Goal: Use online tool/utility: Use online tool/utility

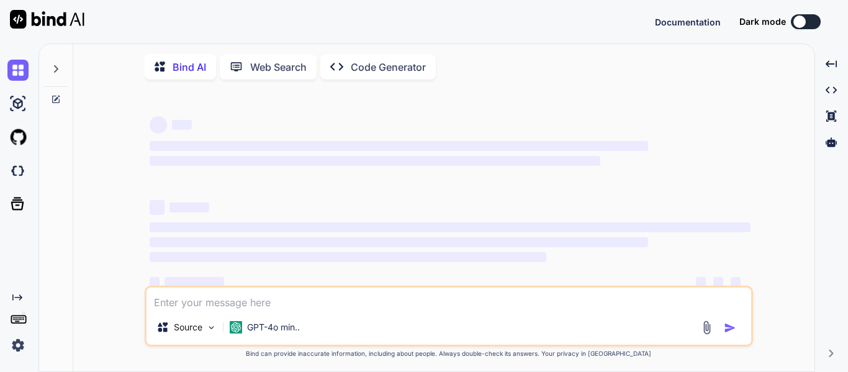
click at [351, 71] on p "Code Generator" at bounding box center [388, 67] width 75 height 15
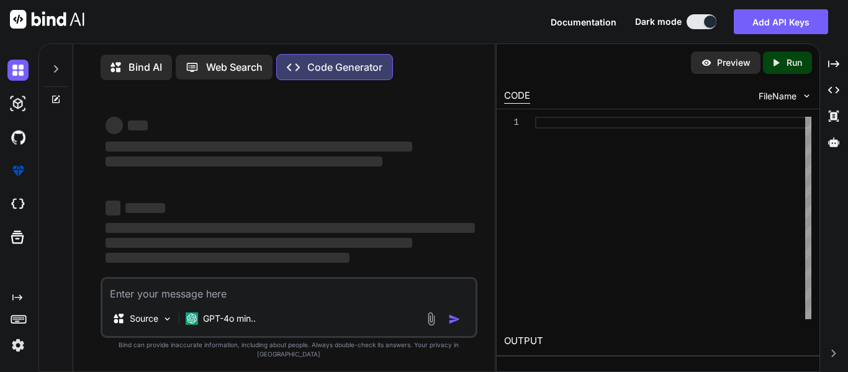
type textarea "x"
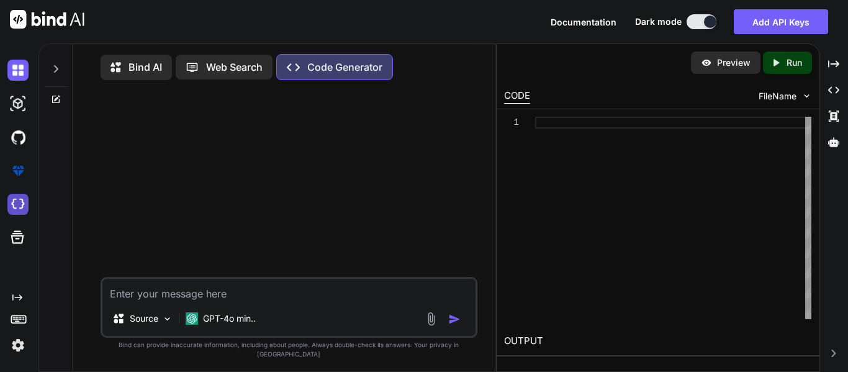
click at [14, 204] on img at bounding box center [17, 204] width 21 height 21
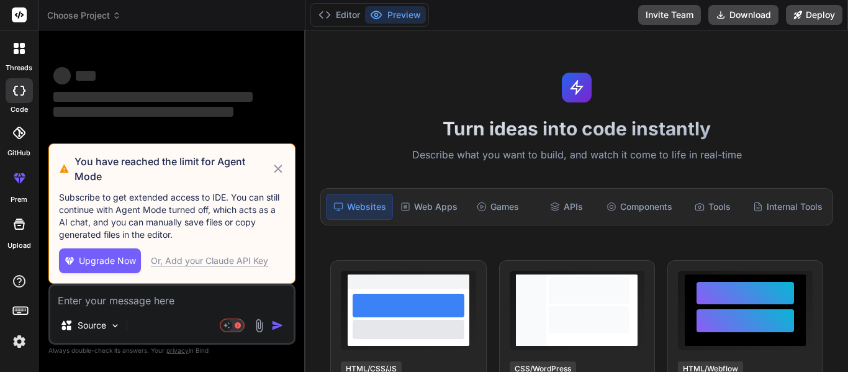
click at [27, 58] on div at bounding box center [19, 48] width 26 height 26
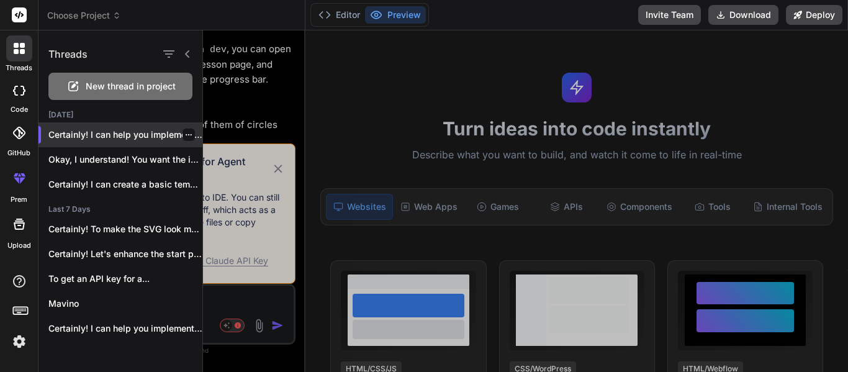
scroll to position [1021, 0]
click at [136, 141] on div "Certainly! I can help you implement these..." at bounding box center [120, 134] width 164 height 25
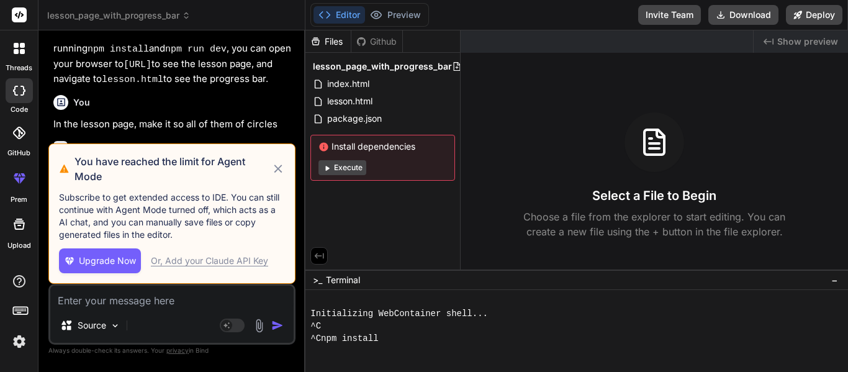
scroll to position [12, 0]
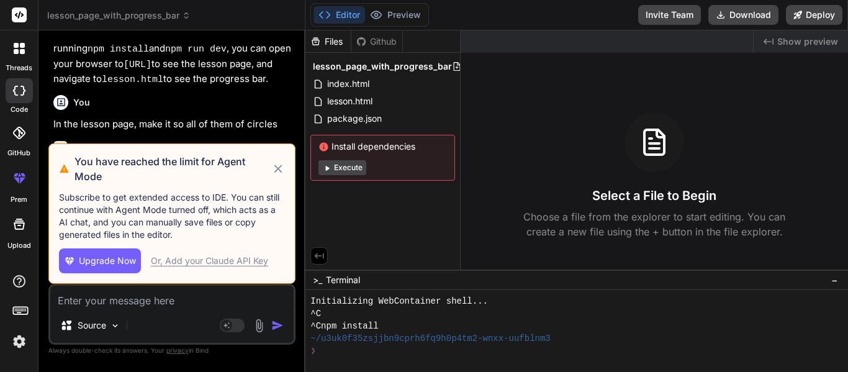
click at [278, 168] on icon at bounding box center [278, 168] width 8 height 8
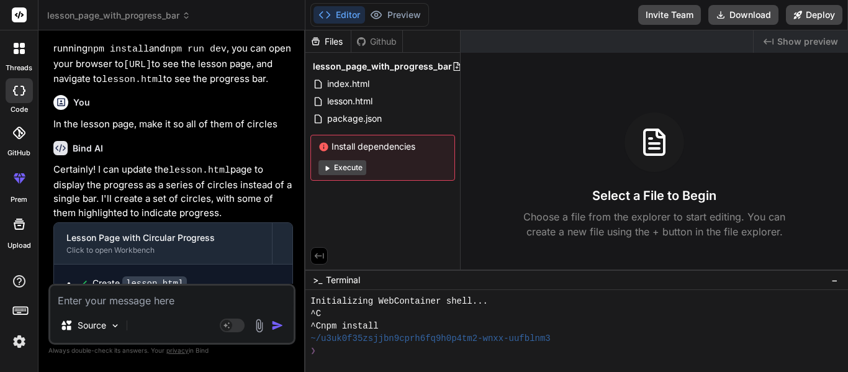
click at [16, 51] on icon at bounding box center [16, 51] width 5 height 5
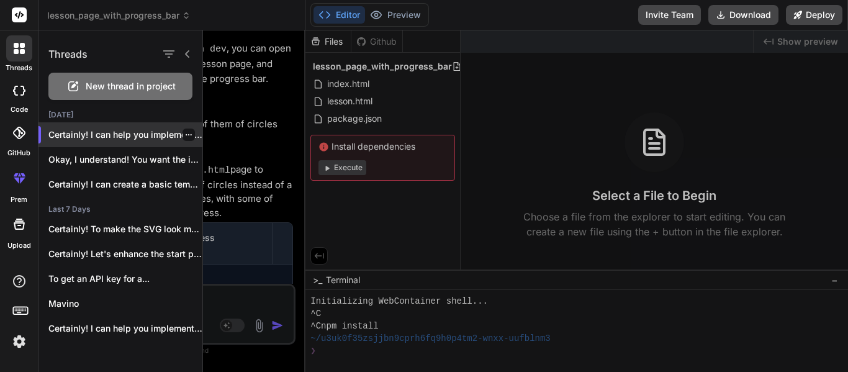
click at [189, 133] on div at bounding box center [188, 134] width 12 height 12
click at [186, 135] on icon "button" at bounding box center [189, 134] width 6 height 1
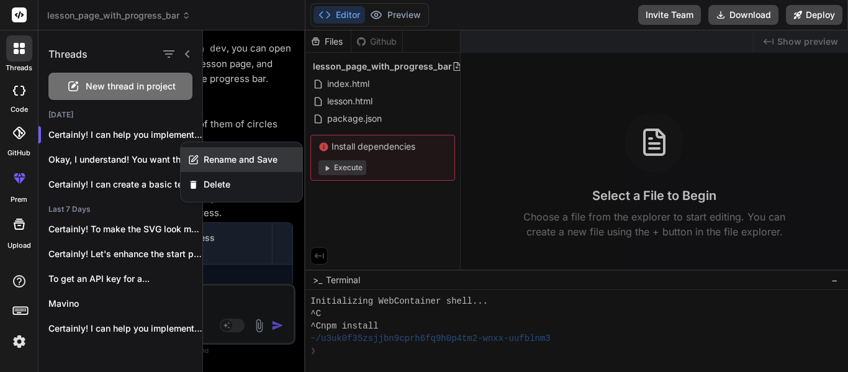
click at [221, 161] on span "Rename and Save" at bounding box center [241, 159] width 74 height 12
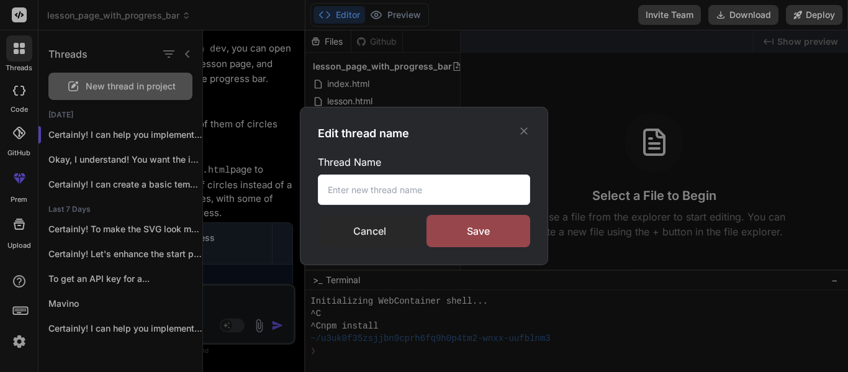
click at [401, 231] on div "Cancel" at bounding box center [370, 231] width 104 height 32
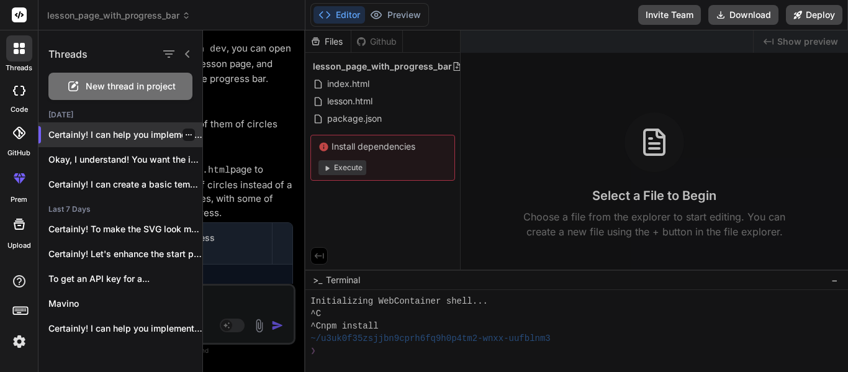
click at [182, 142] on div "Certainly! I can help you implement these..." at bounding box center [120, 134] width 164 height 25
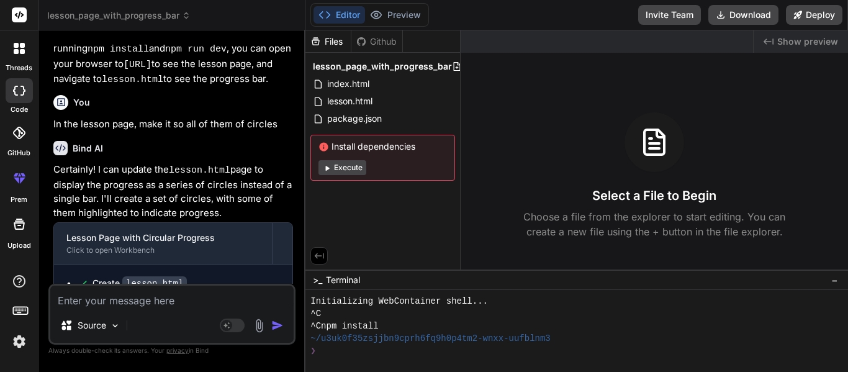
click at [22, 71] on label "threads" at bounding box center [19, 68] width 27 height 11
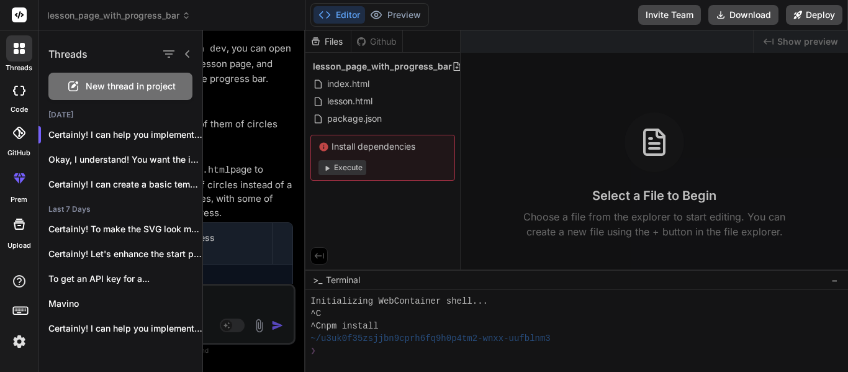
click at [99, 86] on span "New thread in project" at bounding box center [131, 86] width 90 height 12
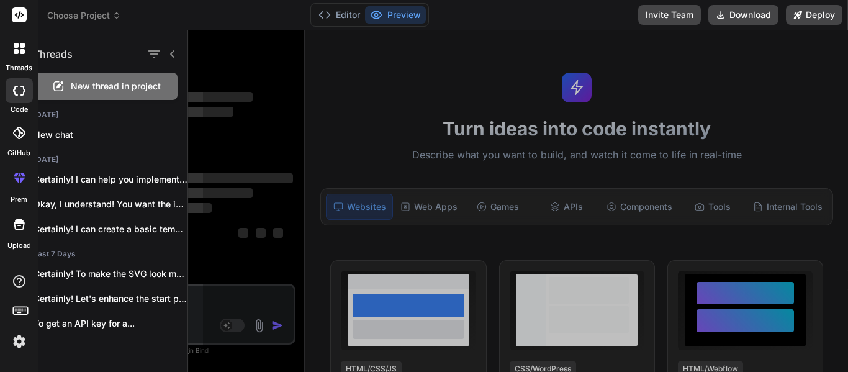
scroll to position [25, 0]
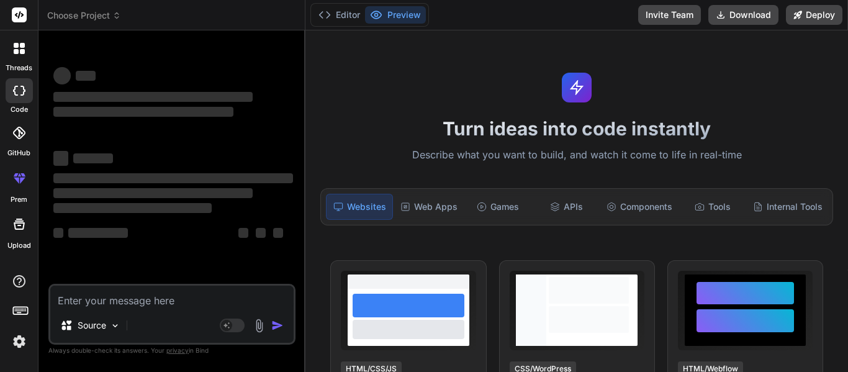
click at [168, 290] on textarea at bounding box center [171, 296] width 243 height 22
type textarea "x"
type textarea "C"
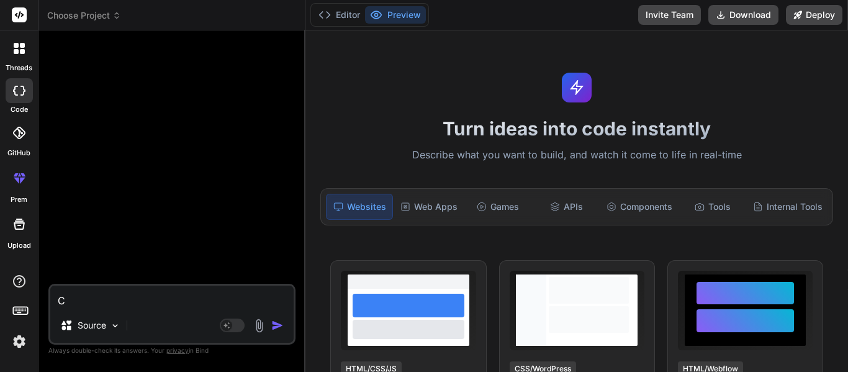
type textarea "x"
type textarea "Cr"
type textarea "x"
type textarea "Cre"
type textarea "x"
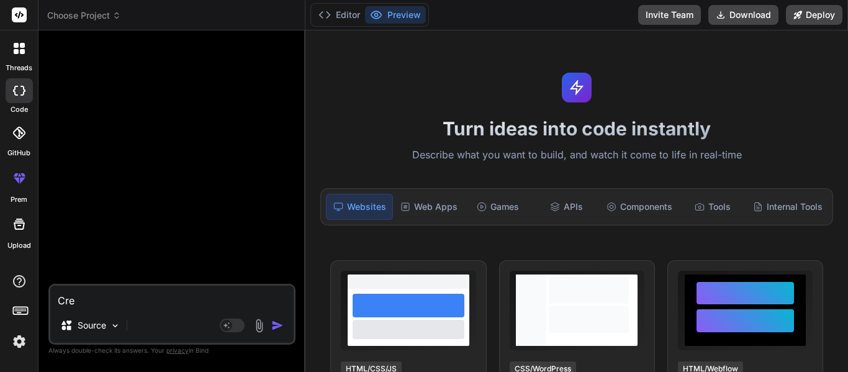
type textarea "Crea"
type textarea "x"
type textarea "Creat"
type textarea "x"
type textarea "Create"
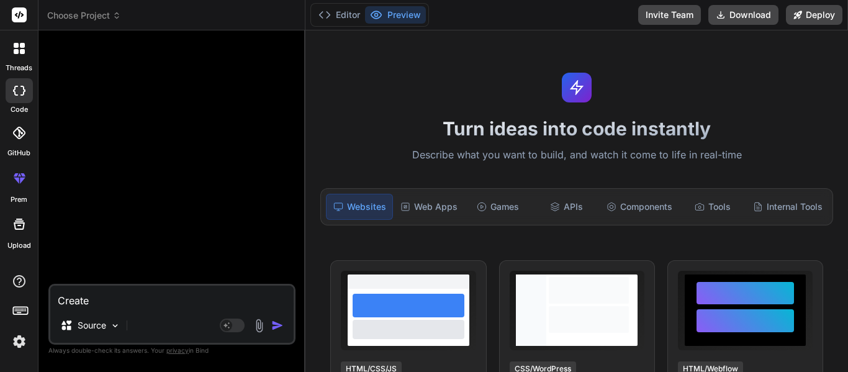
type textarea "x"
type textarea "Create m"
type textarea "x"
type textarea "Create me"
type textarea "x"
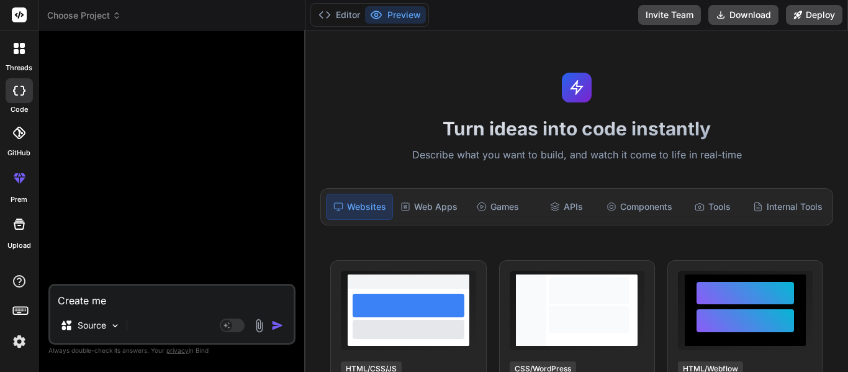
type textarea "Create me"
type textarea "x"
type textarea "Create me a"
type textarea "x"
type textarea "Create me a"
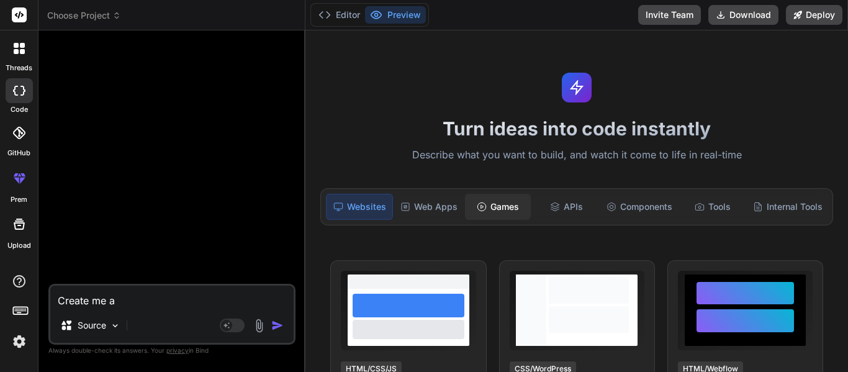
click at [506, 208] on div "Games" at bounding box center [498, 207] width 66 height 26
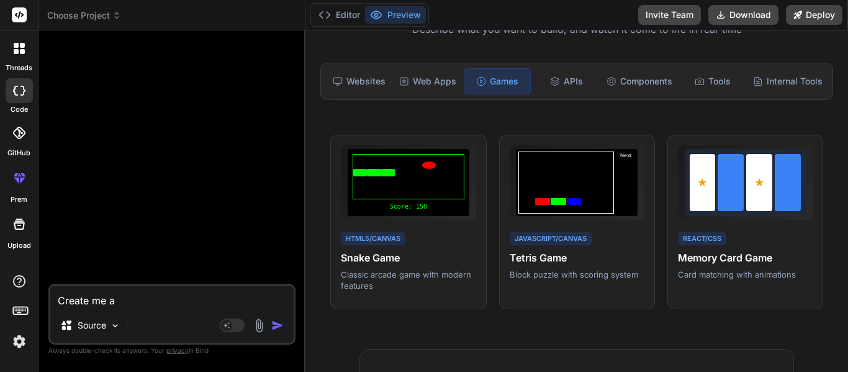
scroll to position [130, 0]
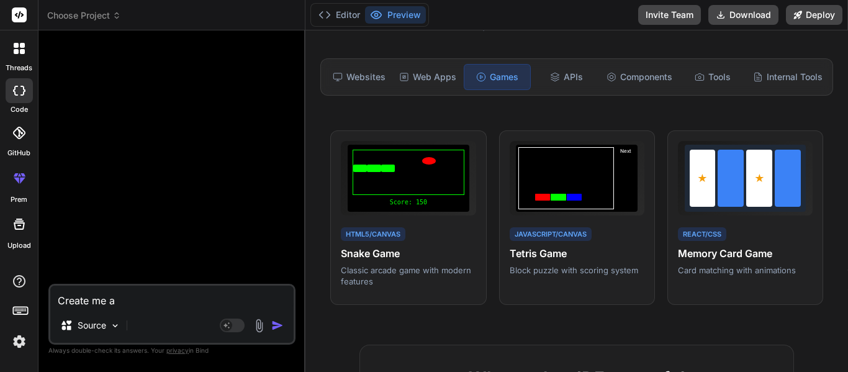
click at [160, 295] on textarea "Create me a" at bounding box center [171, 296] width 243 height 22
type textarea "x"
type textarea "Create me a l"
type textarea "x"
type textarea "Create me a le"
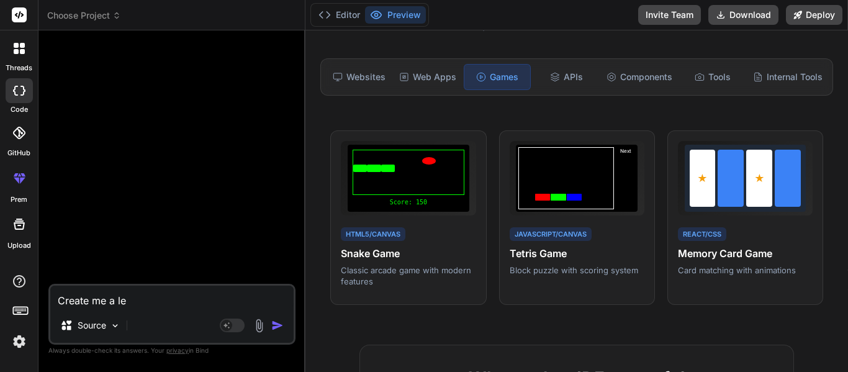
type textarea "x"
type textarea "Create me a les"
type textarea "x"
type textarea "Create me a less"
type textarea "x"
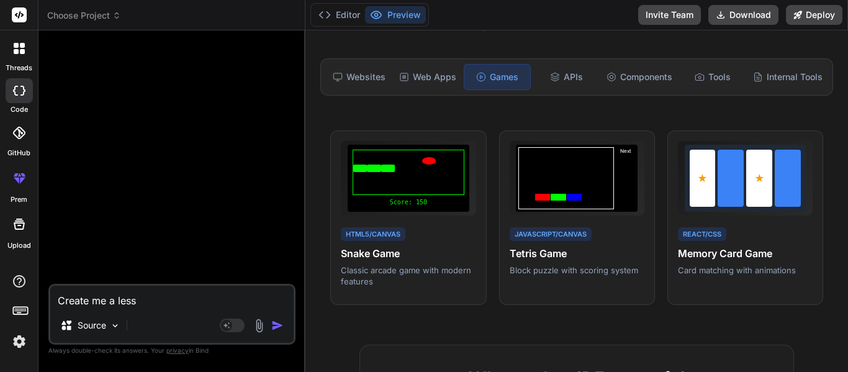
type textarea "Create me a lesso"
type textarea "x"
type textarea "Create me a lesson"
type textarea "x"
type textarea "Create me a lesson"
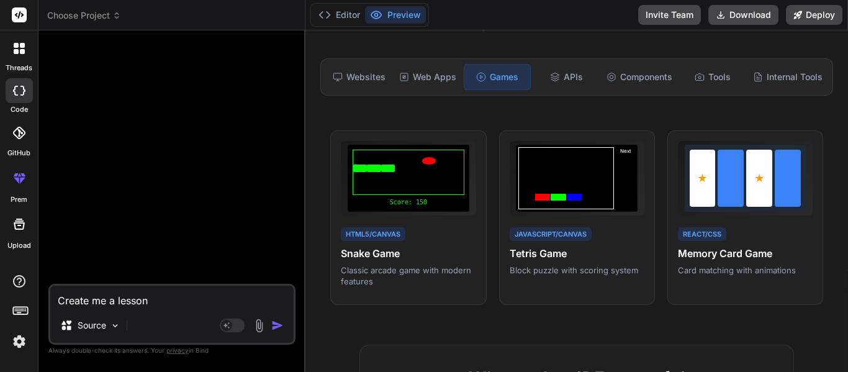
type textarea "x"
type textarea "Create me a lesson c"
type textarea "x"
type textarea "Create me a lesson cr"
type textarea "x"
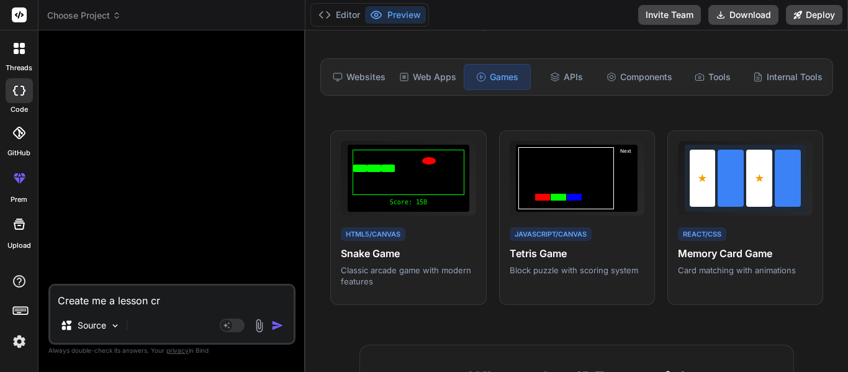
type textarea "Create me a lesson cre"
type textarea "x"
type textarea "Create me a lesson crea"
type textarea "x"
type textarea "Create me a lesson creat"
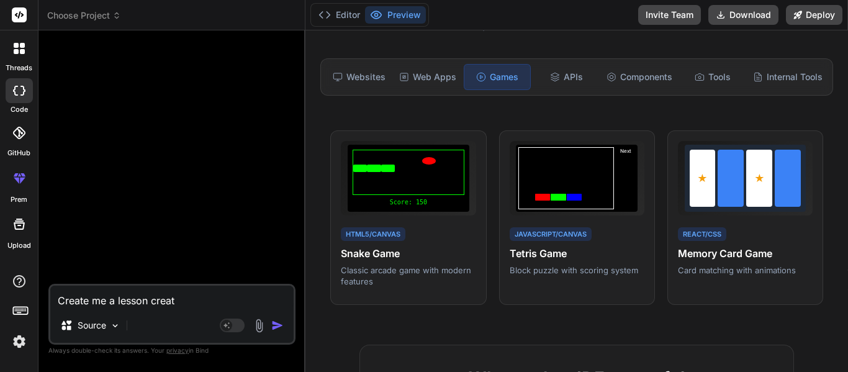
type textarea "x"
type textarea "Create me a lesson creato"
type textarea "x"
type textarea "Create me a lesson creator"
type textarea "x"
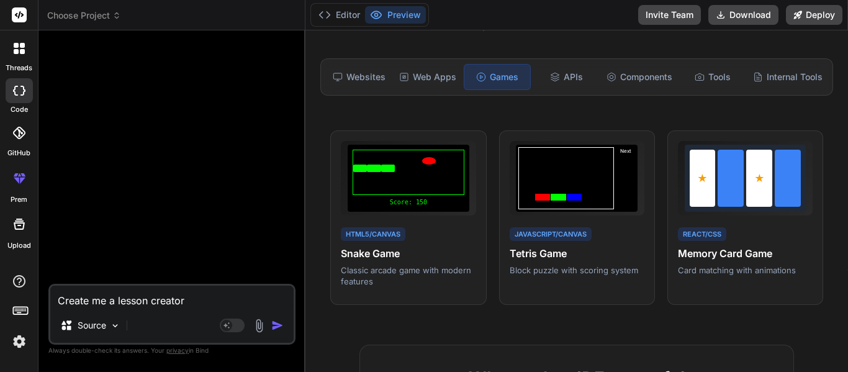
type textarea "Create me a lesson creator"
type textarea "x"
type textarea "Create me a lesson creator b"
type textarea "x"
type textarea "Create me a lesson creator"
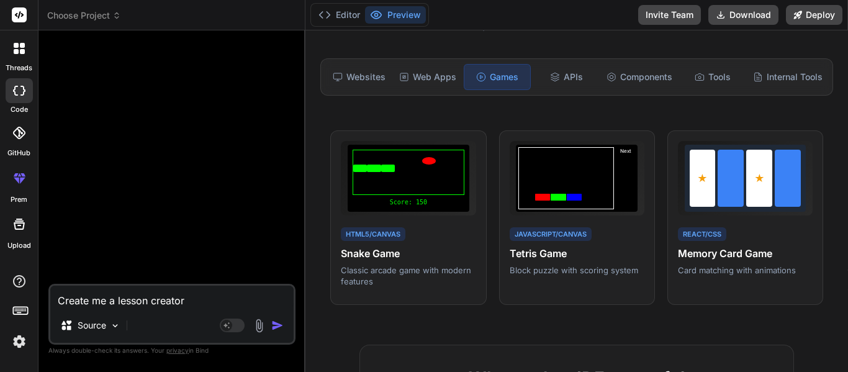
type textarea "x"
type textarea "Create me a"
type textarea "x"
type textarea "Create me a i"
type textarea "x"
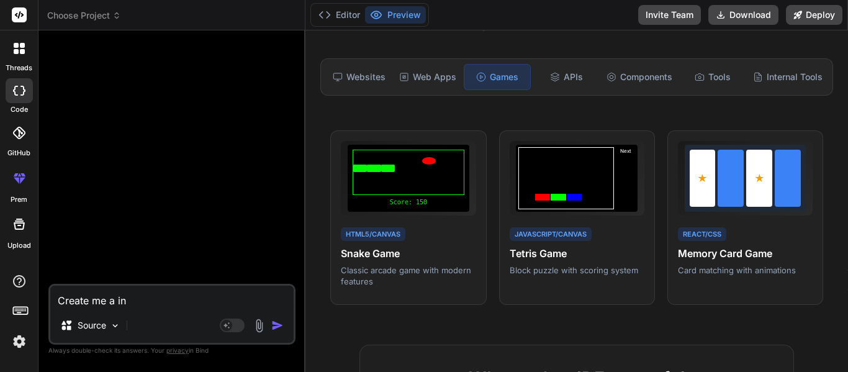
type textarea "Create me a ind"
type textarea "x"
type textarea "Create me a [GEOGRAPHIC_DATA]"
type textarea "x"
type textarea "Create me a index"
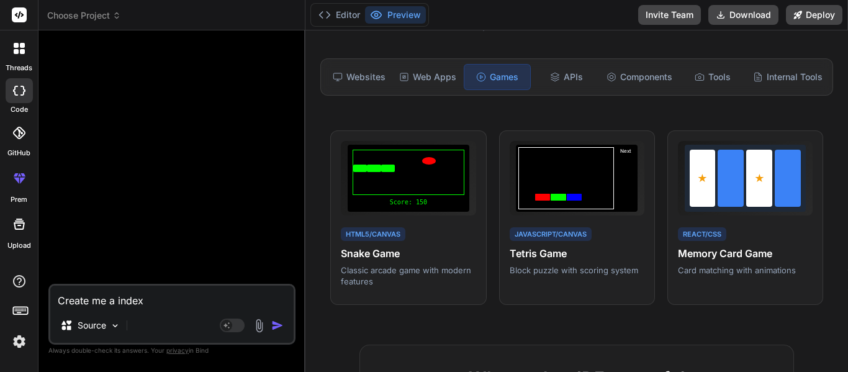
type textarea "x"
type textarea "Create me a index."
type textarea "x"
type textarea "Create me a index.h"
type textarea "x"
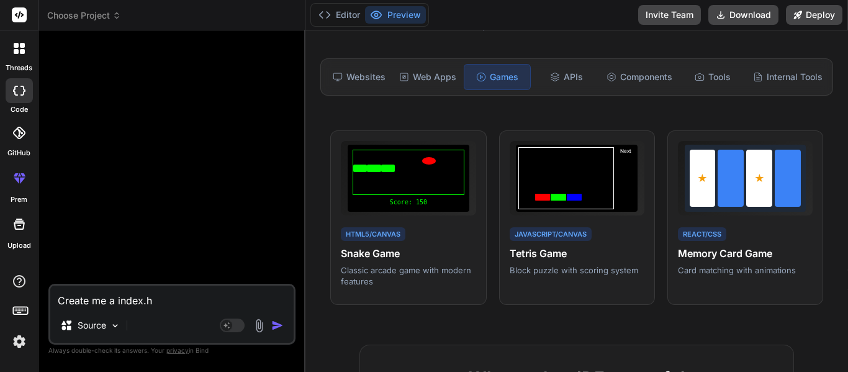
type textarea "Create me a [DOMAIN_NAME]"
type textarea "x"
type textarea "Create me a index.htm"
type textarea "x"
type textarea "Create me a index.html"
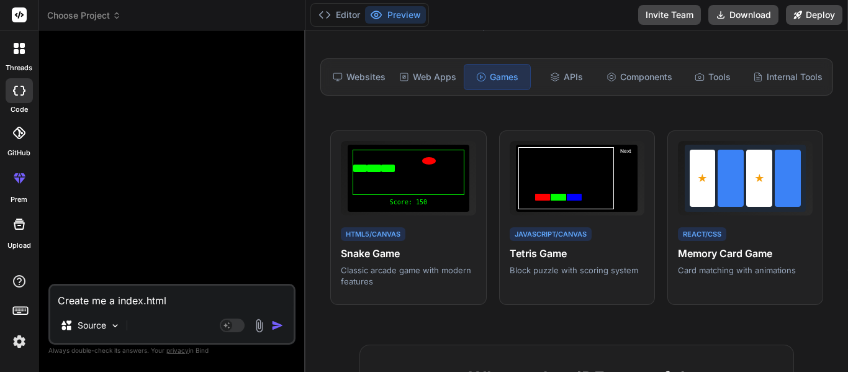
type textarea "x"
type textarea "Create me a index.html."
type textarea "x"
type textarea "Create me a index.html. I"
type textarea "x"
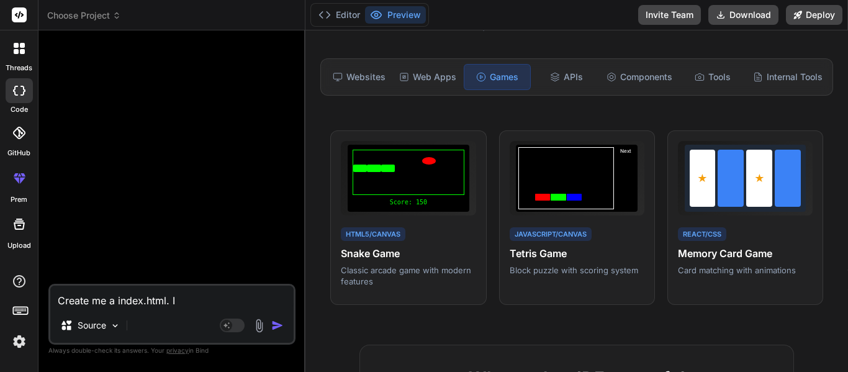
type textarea "Create me a index.html. I"
type textarea "x"
type textarea "Create me a index.html. I t"
type textarea "x"
type textarea "Create me a index.html. I"
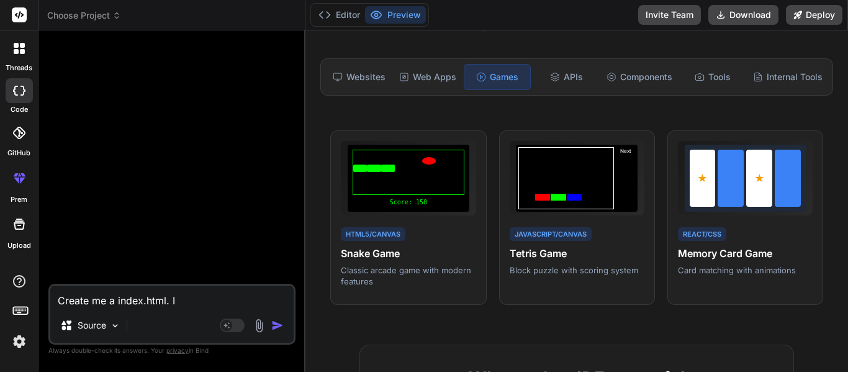
type textarea "x"
type textarea "Create me a index.html. I"
type textarea "x"
type textarea "Create me a index.html. It"
type textarea "x"
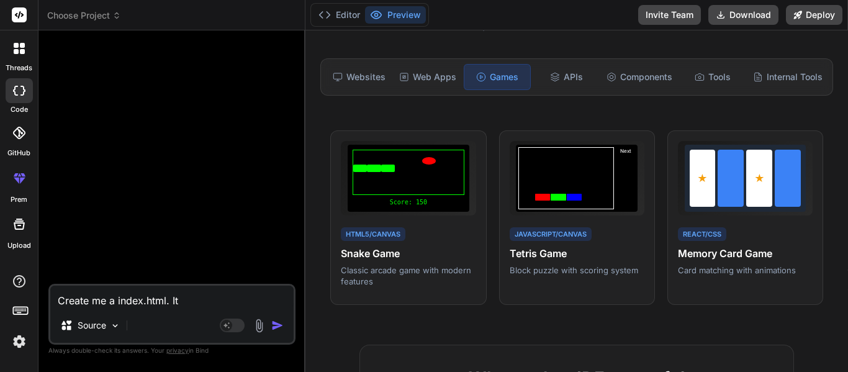
type textarea "Create me a index.html. It"
type textarea "x"
type textarea "Create me a index.html. It s"
type textarea "x"
type textarea "Create me a index.html. It sh"
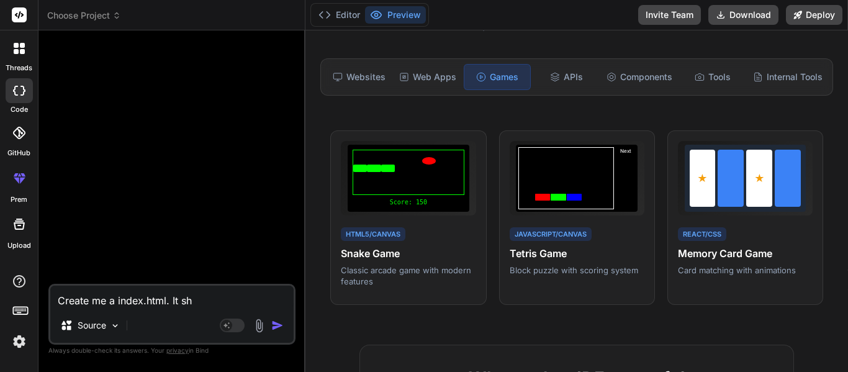
type textarea "x"
type textarea "Create me a index.html. It sho"
type textarea "x"
type textarea "Create me a index.html. It shou"
type textarea "x"
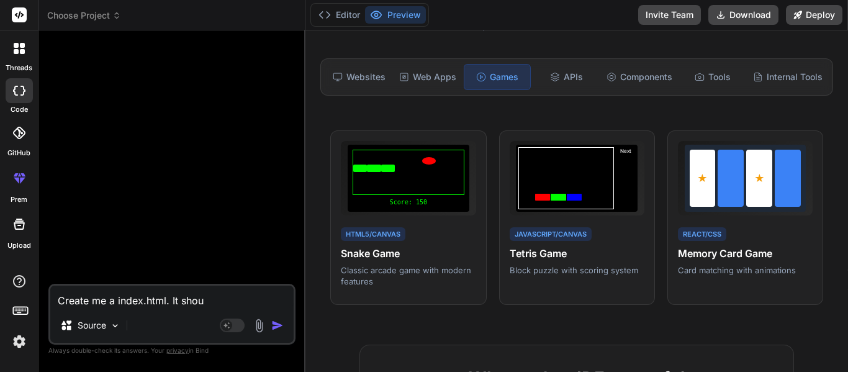
type textarea "Create me a index.html. It shoul"
type textarea "x"
type textarea "Create me a index.html. It should"
type textarea "x"
type textarea "Create me a index.html. It should"
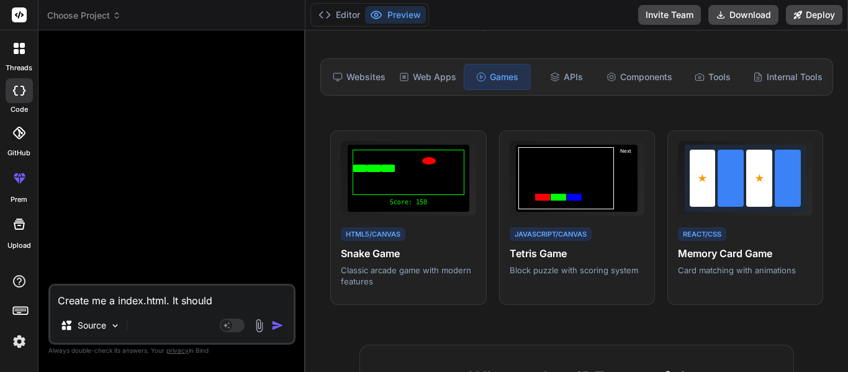
type textarea "x"
type textarea "Create me a index.html. It should b"
type textarea "x"
type textarea "Create me a index.html. It should be"
type textarea "x"
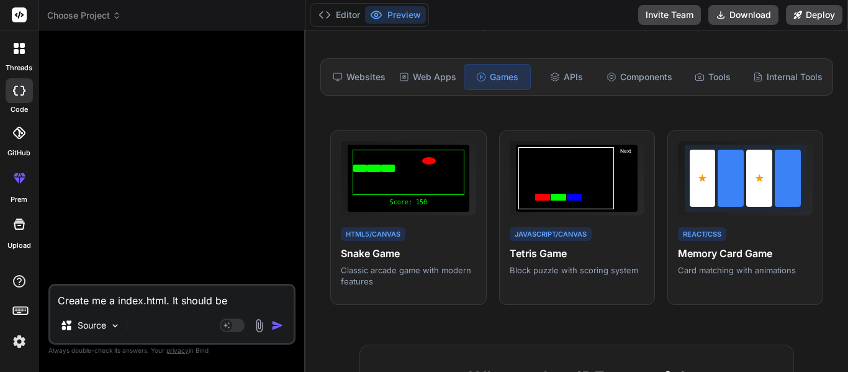
type textarea "Create me a index.html. It should be b"
type textarea "x"
type textarea "Create me a index.html. It should be bl"
type textarea "x"
type textarea "Create me a index.html. It should be bla"
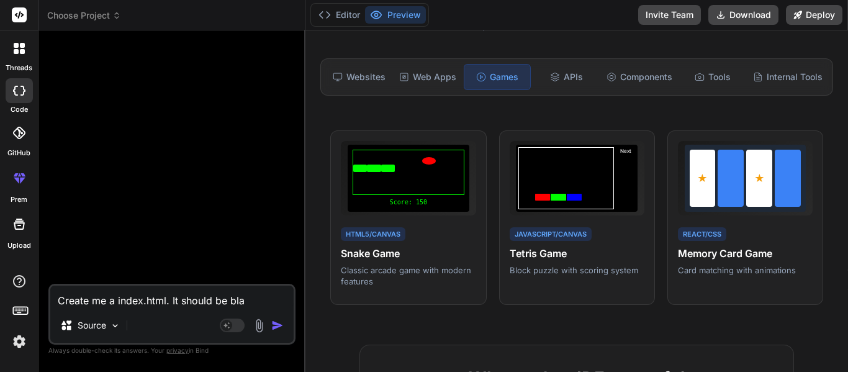
type textarea "x"
type textarea "Create me a index.html. It should be [PERSON_NAME]"
type textarea "x"
type textarea "Create me a index.html. It should be blank"
type textarea "x"
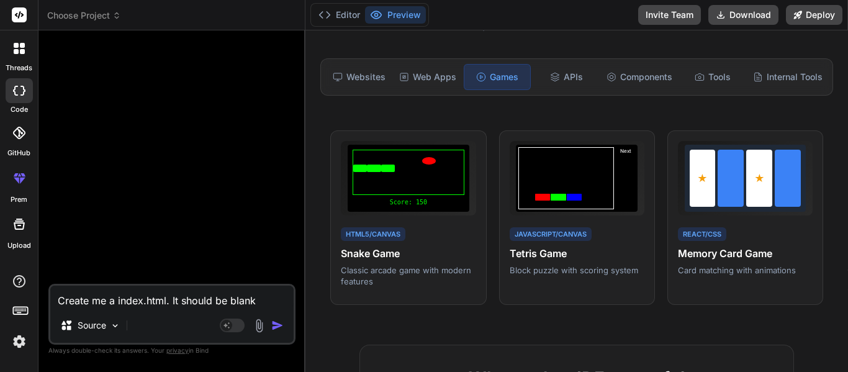
type textarea "Create me a index.html. It should be blank"
type textarea "x"
type textarea "Create me a index.html. It should be blank e"
type textarea "x"
type textarea "Create me a index.html. It should be blank ex"
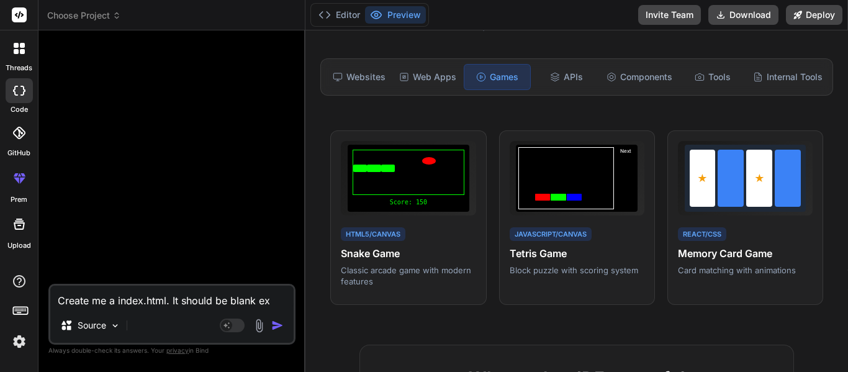
type textarea "x"
type textarea "Create me a index.html. It should be blank exc"
type textarea "x"
type textarea "Create me a index.html. It should be blank excep"
type textarea "x"
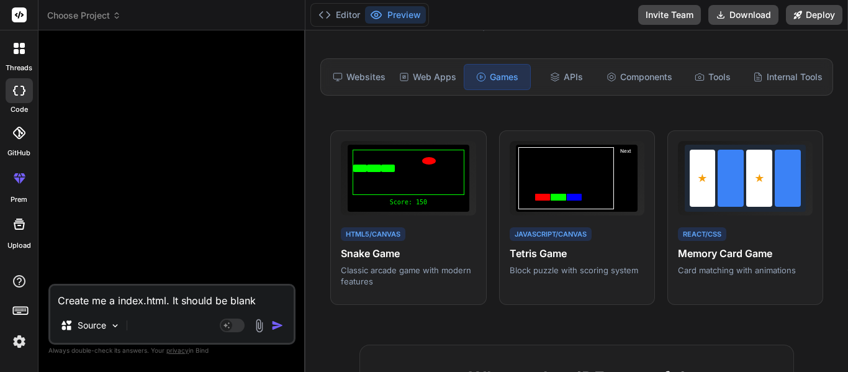
type textarea "Create me a index.html. It should be blank except"
type textarea "x"
type textarea "Create me a index.html. It should be blank except"
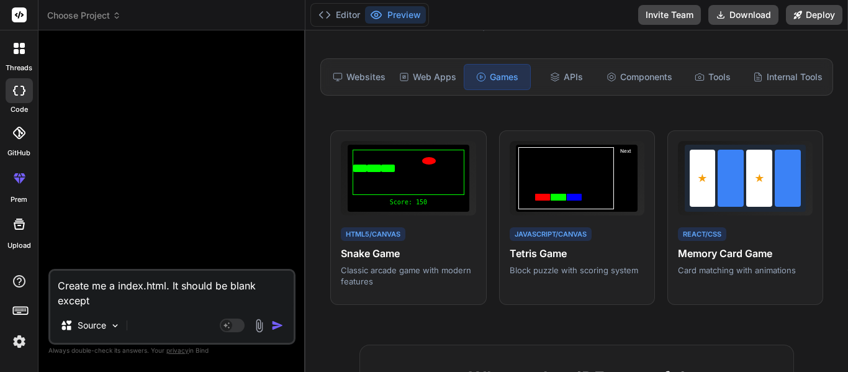
type textarea "x"
type textarea "Create me a index.html. It should be blank except f"
type textarea "x"
type textarea "Create me a index.html. It should be blank except fo"
type textarea "x"
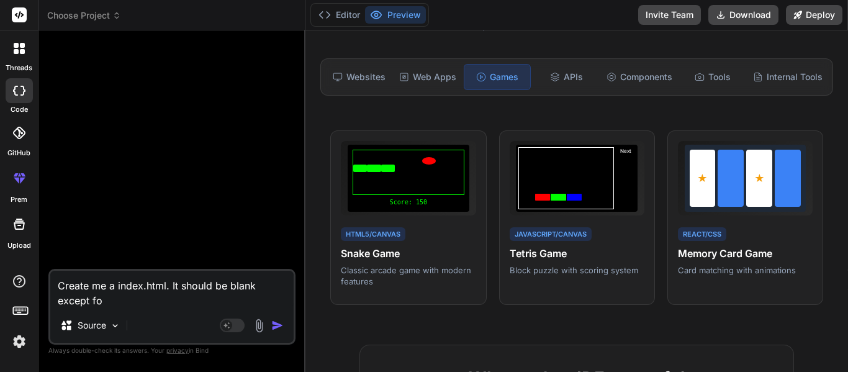
type textarea "Create me a index.html. It should be blank except for"
type textarea "x"
type textarea "Create me a index.html. It should be blank except for"
type textarea "x"
type textarea "Create me a index.html. It should be blank except for a"
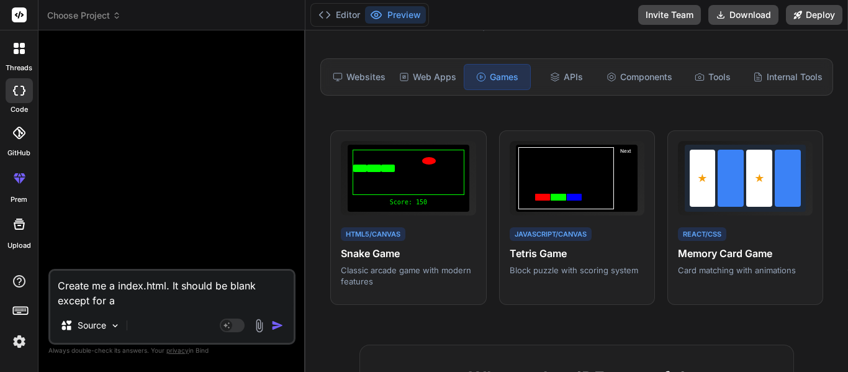
type textarea "x"
type textarea "Create me a index.html. It should be blank except for a"
type textarea "x"
type textarea "Create me a index.html. It should be blank except for an"
type textarea "x"
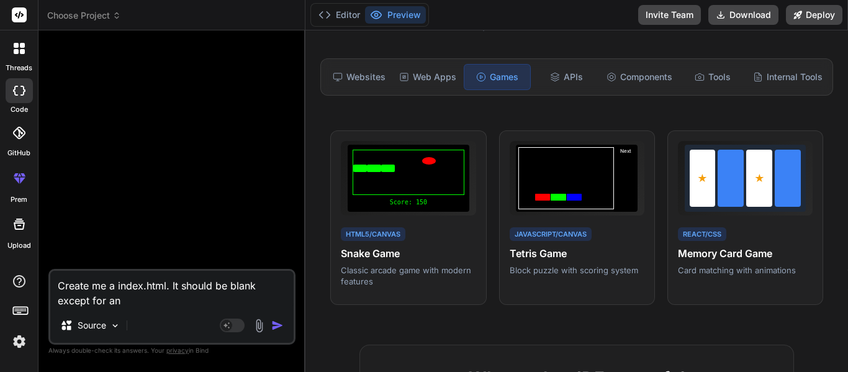
type textarea "Create me a index.html. It should be blank except for an"
type textarea "x"
type textarea "Create me a index.html. It should be blank except for an a"
type textarea "x"
type textarea "Create me a index.html. It should be blank except for an ad"
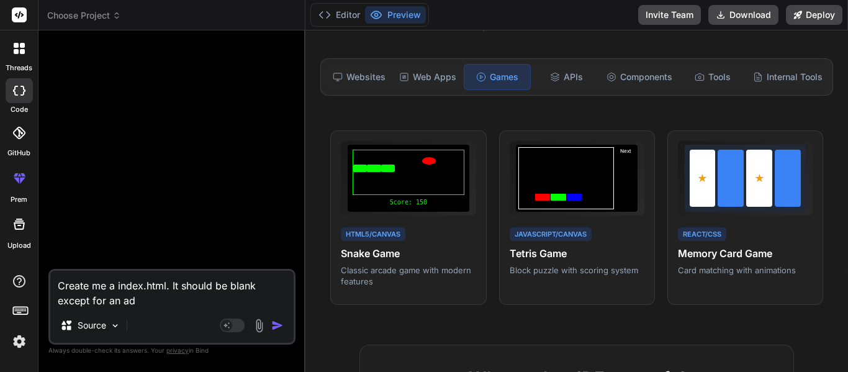
type textarea "x"
type textarea "Create me a index.html. It should be blank except for an add"
type textarea "x"
type textarea "Create me a index.html. It should be blank except for an add"
type textarea "x"
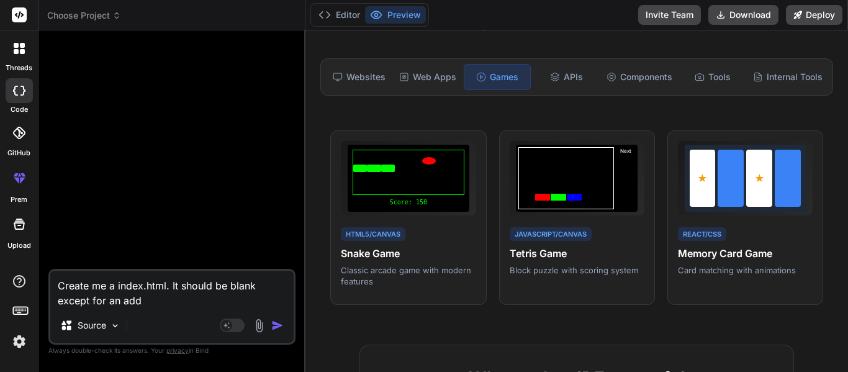
type textarea "Create me a index.html. It should be blank except for an add n"
type textarea "x"
type textarea "Create me a index.html. It should be blank except for an add ne"
type textarea "x"
type textarea "Create me a index.html. It should be blank except for an add new"
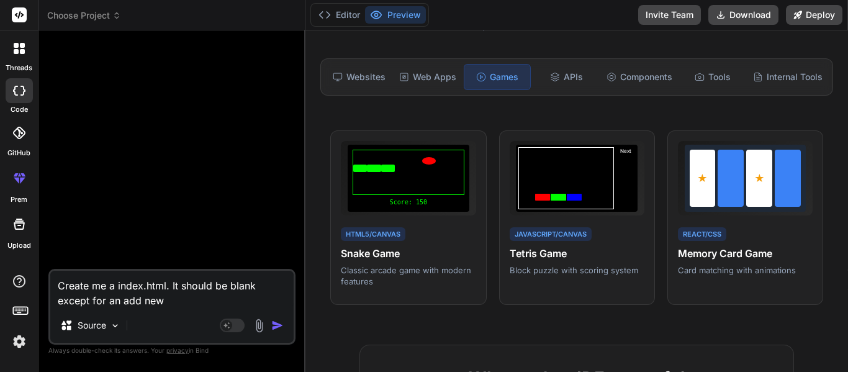
type textarea "x"
type textarea "Create me a index.html. It should be blank except for an add new"
type textarea "x"
type textarea "Create me a index.html. It should be blank except for an add new l"
type textarea "x"
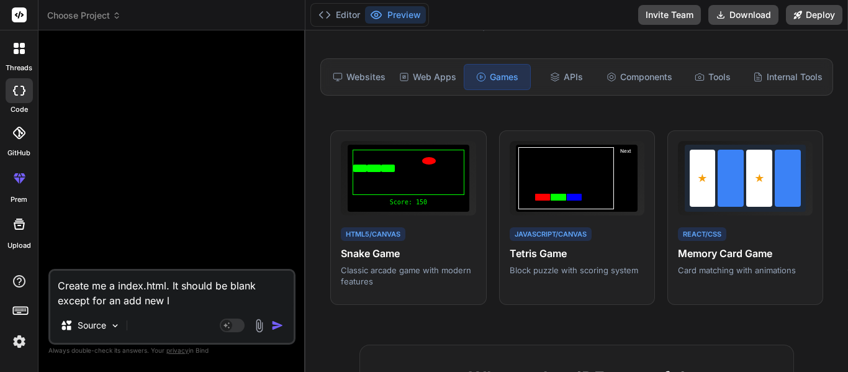
type textarea "Create me a index.html. It should be blank except for an add new le"
type textarea "x"
type textarea "Create me a index.html. It should be blank except for an add new les"
type textarea "x"
type textarea "Create me a index.html. It should be blank except for an add new less"
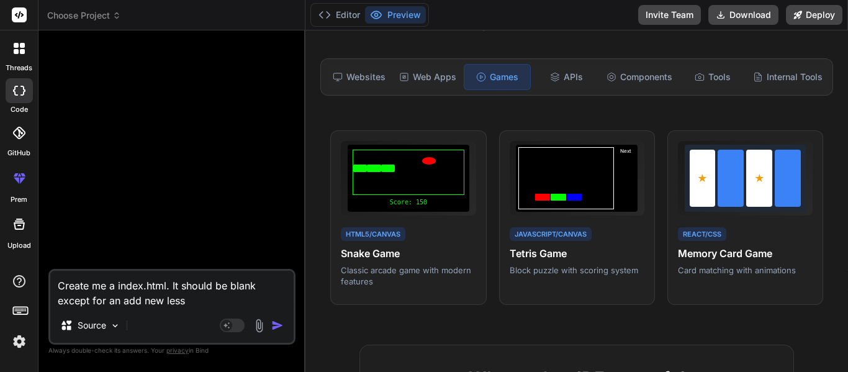
type textarea "x"
type textarea "Create me a index.html. It should be blank except for an add new lesso"
type textarea "x"
type textarea "Create me a index.html. It should be blank except for an add new lesson"
type textarea "x"
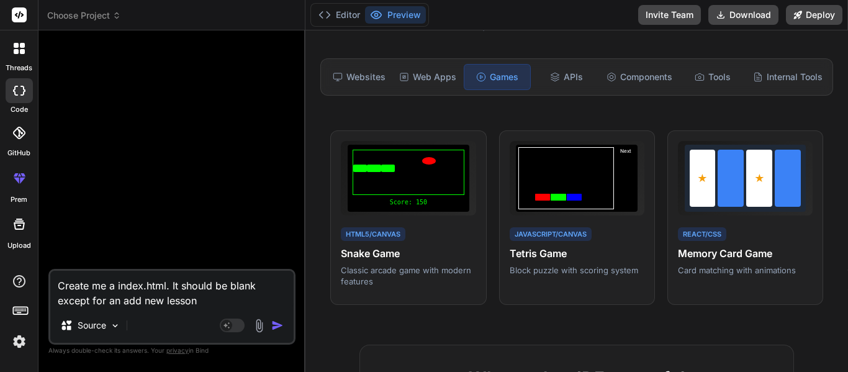
type textarea "Create me a index.html. It should be blank except for an add new lesson"
type textarea "x"
type textarea "Create me a index.html. It should be blank except for an add new lesson b"
type textarea "x"
type textarea "Create me a index.html. It should be blank except for an add new lesson bu"
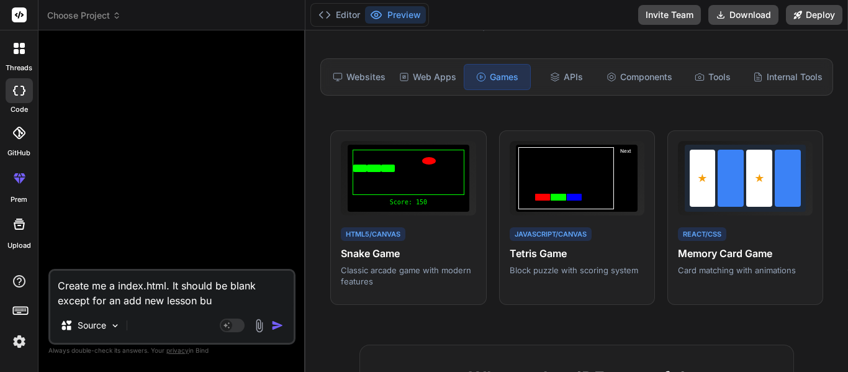
type textarea "x"
type textarea "Create me a index.html. It should be blank except for an add new lesson but"
type textarea "x"
type textarea "Create me a index.html. It should be blank except for an add new lesson butt"
type textarea "x"
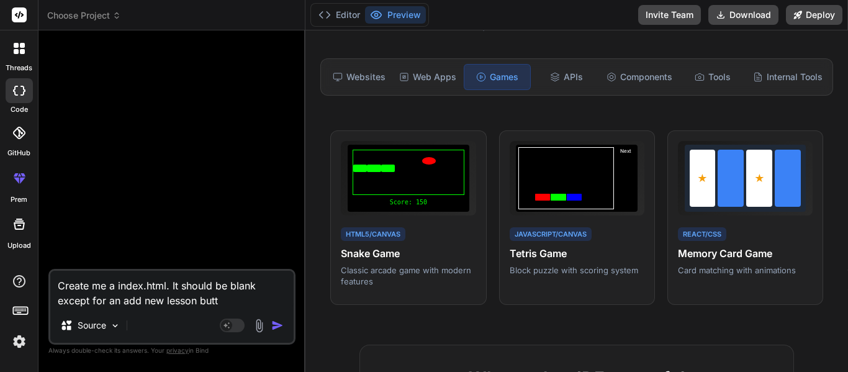
type textarea "Create me a index.html. It should be blank except for an add new lesson butto"
type textarea "x"
type textarea "Create me a index.html. It should be blank except for an add new lesson button"
type textarea "x"
type textarea "Create me a index.html. It should be blank except for an add new lesson button."
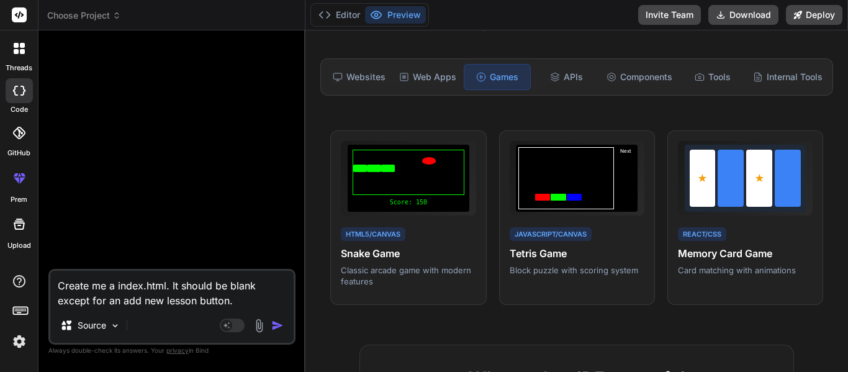
type textarea "x"
type textarea "Create me a index.html. It should be blank except for an add new lesson button."
type textarea "x"
type textarea "Create me a index.html. It should be blank except for an add new lesson button.…"
type textarea "x"
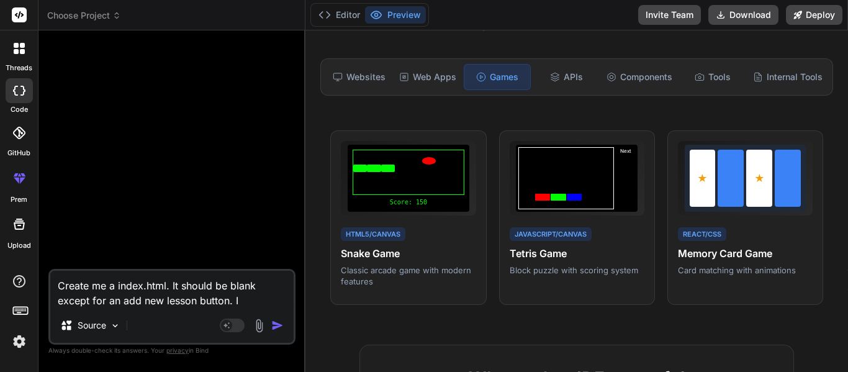
type textarea "Create me a index.html. It should be blank except for an add new lesson button.…"
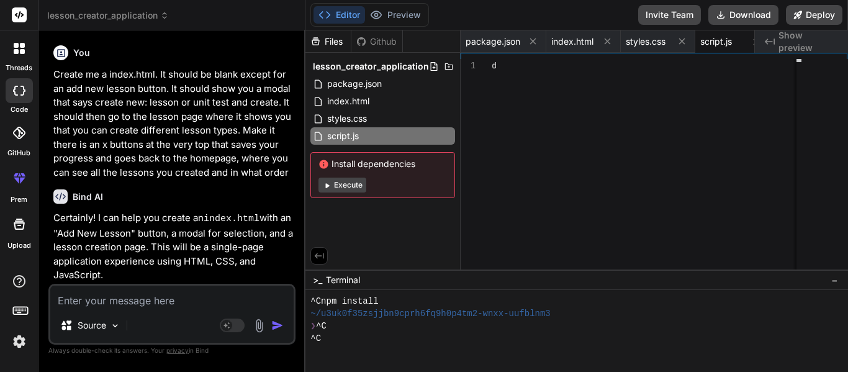
scroll to position [37, 0]
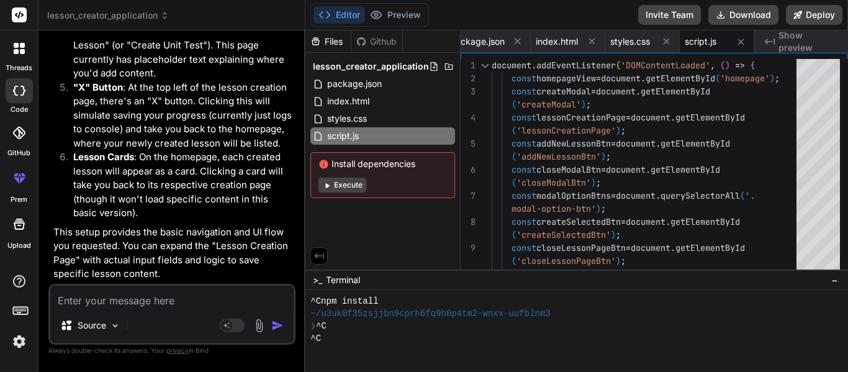
click at [184, 241] on p "This setup provides the basic navigation and UI flow you requested. You can exp…" at bounding box center [172, 253] width 239 height 56
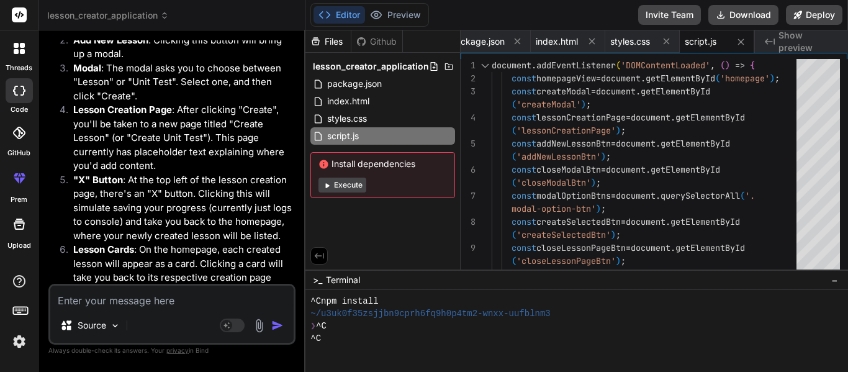
scroll to position [743, 0]
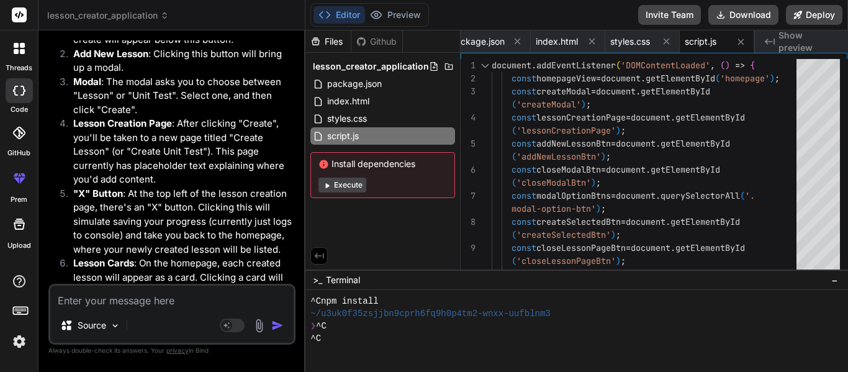
click at [806, 34] on div "Created with Pixso. Show preview" at bounding box center [800, 41] width 93 height 22
click at [807, 40] on span "Show preview" at bounding box center [808, 41] width 60 height 25
click at [324, 350] on div at bounding box center [570, 350] width 521 height 12
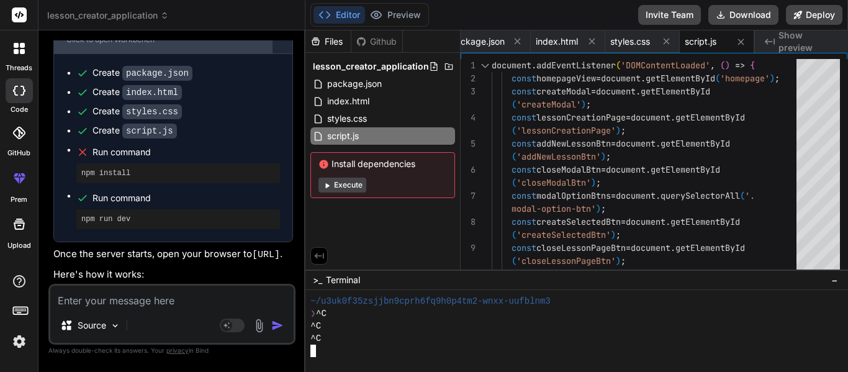
scroll to position [50, 0]
click at [808, 37] on span "Show preview" at bounding box center [808, 41] width 60 height 25
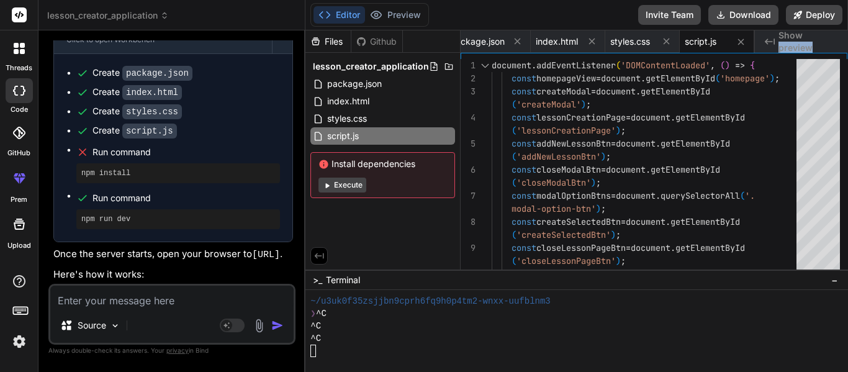
click at [808, 37] on span "Show preview" at bounding box center [808, 41] width 60 height 25
click at [319, 355] on div at bounding box center [570, 350] width 521 height 12
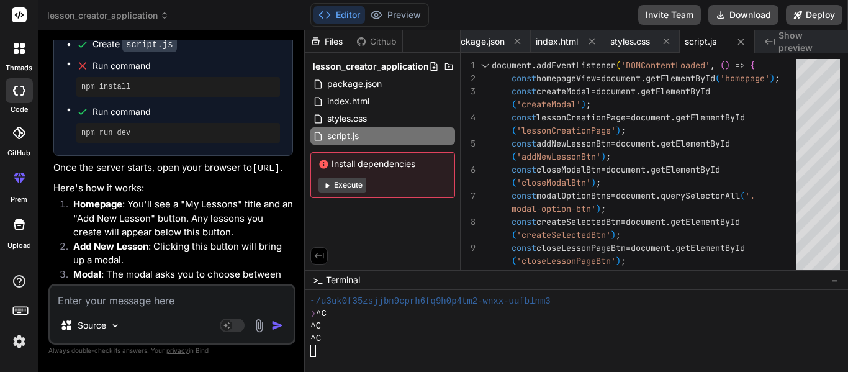
scroll to position [552, 0]
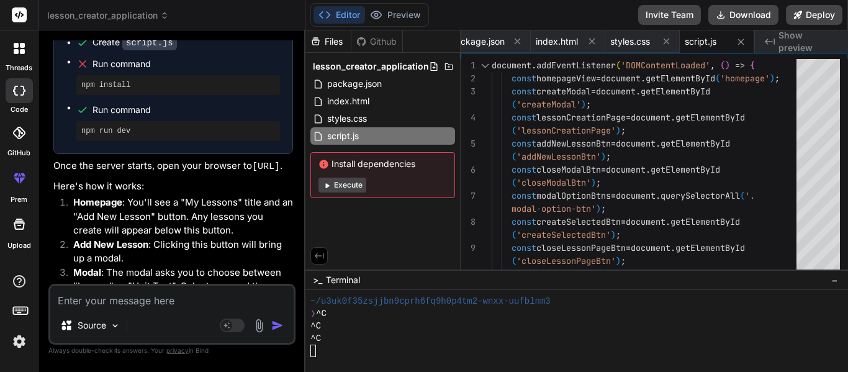
click at [112, 171] on p "Once the server starts, open your browser to [URL] ." at bounding box center [172, 167] width 239 height 16
click at [125, 187] on div "Certainly! I can help you create an index.html with an "Add New Lesson" button,…" at bounding box center [172, 118] width 239 height 919
click at [252, 172] on code "[URL]" at bounding box center [266, 166] width 28 height 11
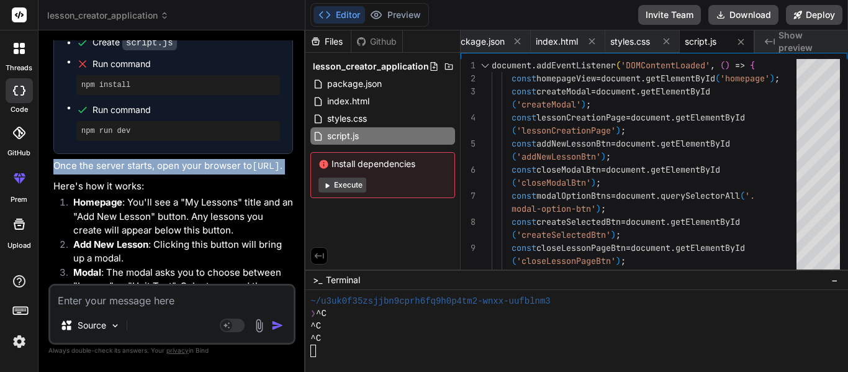
click at [252, 172] on code "[URL]" at bounding box center [266, 166] width 28 height 11
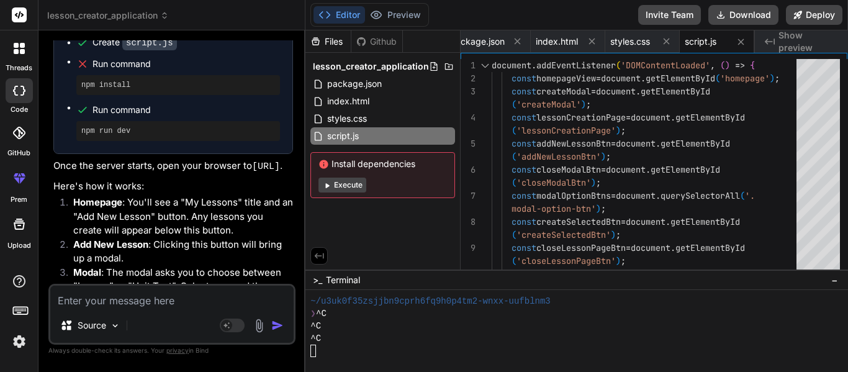
click at [252, 172] on code "[URL]" at bounding box center [266, 166] width 28 height 11
click at [249, 212] on li "Homepage : You'll see a "My Lessons" title and an "Add New Lesson" button. Any …" at bounding box center [178, 216] width 230 height 42
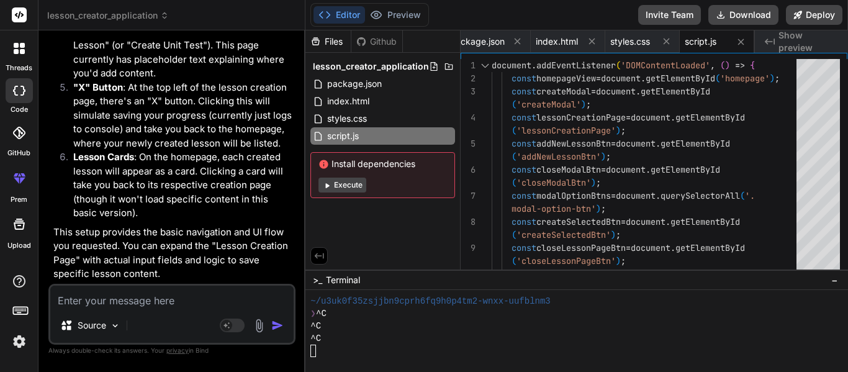
click at [122, 289] on textarea at bounding box center [171, 296] width 243 height 22
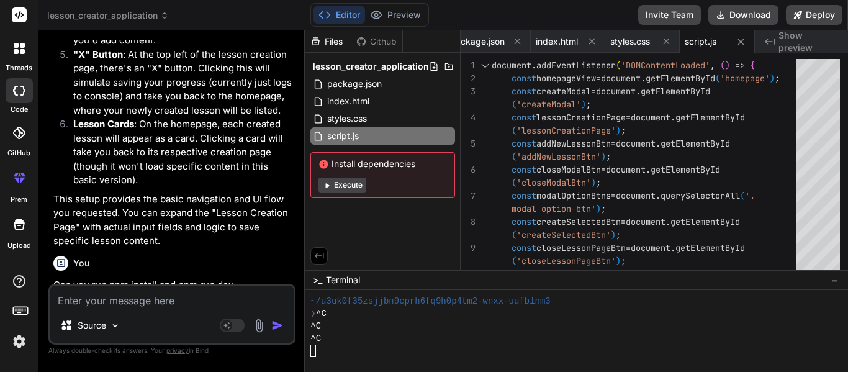
scroll to position [990, 0]
